Goal: Use online tool/utility

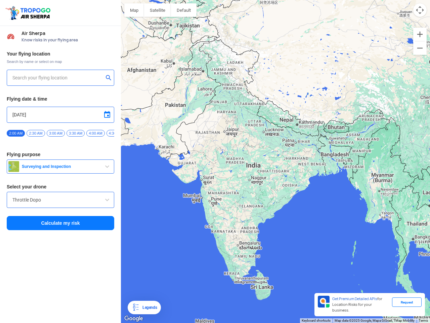
click at [29, 13] on img at bounding box center [29, 12] width 48 height 15
click at [58, 78] on input "text" at bounding box center [57, 78] width 91 height 8
click at [110, 78] on button "submit" at bounding box center [110, 78] width 8 height 7
click at [61, 115] on input "[DATE]" at bounding box center [60, 115] width 96 height 8
click at [107, 115] on div at bounding box center [215, 161] width 430 height 323
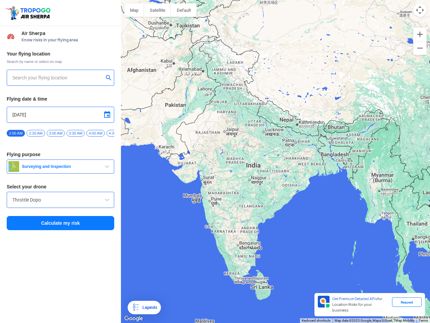
click at [16, 133] on div at bounding box center [215, 161] width 430 height 323
click at [36, 133] on div at bounding box center [215, 161] width 430 height 323
click at [56, 133] on div at bounding box center [215, 161] width 430 height 323
click at [76, 133] on div at bounding box center [215, 161] width 430 height 323
click at [95, 133] on div at bounding box center [215, 161] width 430 height 323
